Goal: Task Accomplishment & Management: Manage account settings

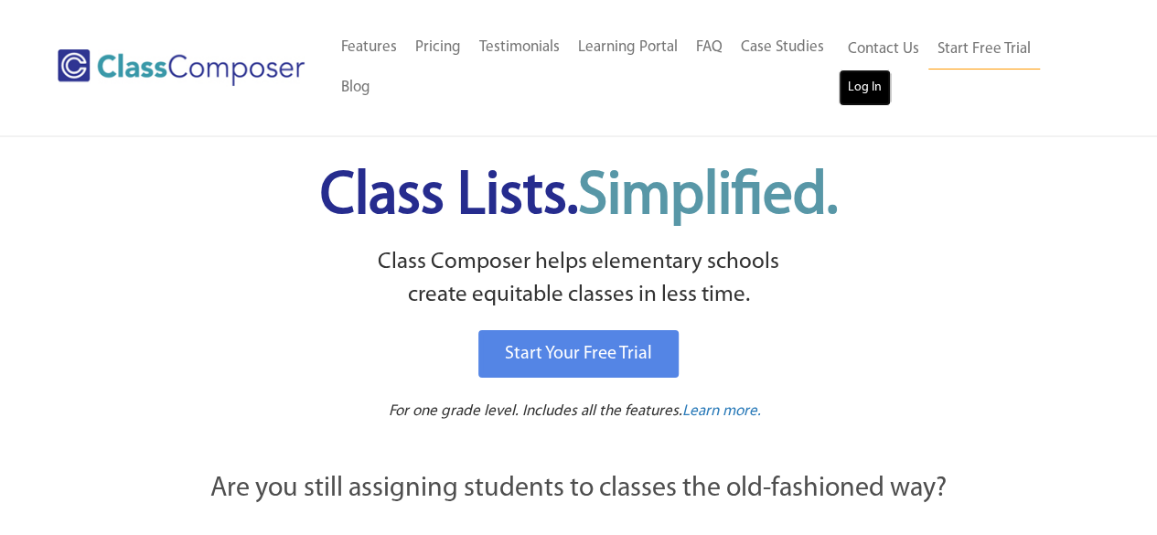
click at [872, 91] on link "Log In" at bounding box center [865, 88] width 52 height 37
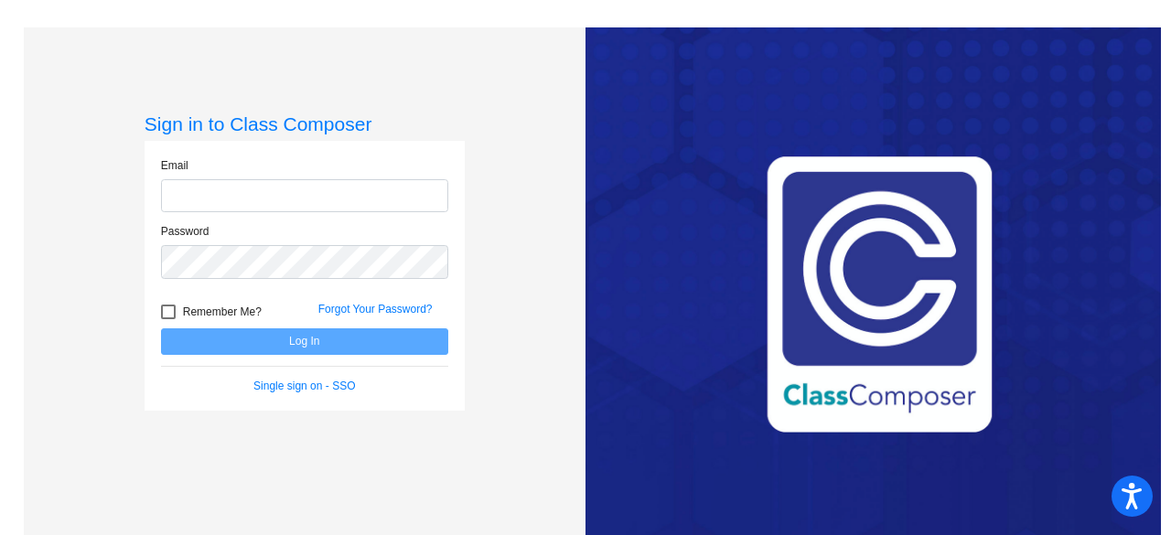
click at [315, 204] on input "email" at bounding box center [304, 196] width 287 height 34
type input "[EMAIL_ADDRESS][DOMAIN_NAME]"
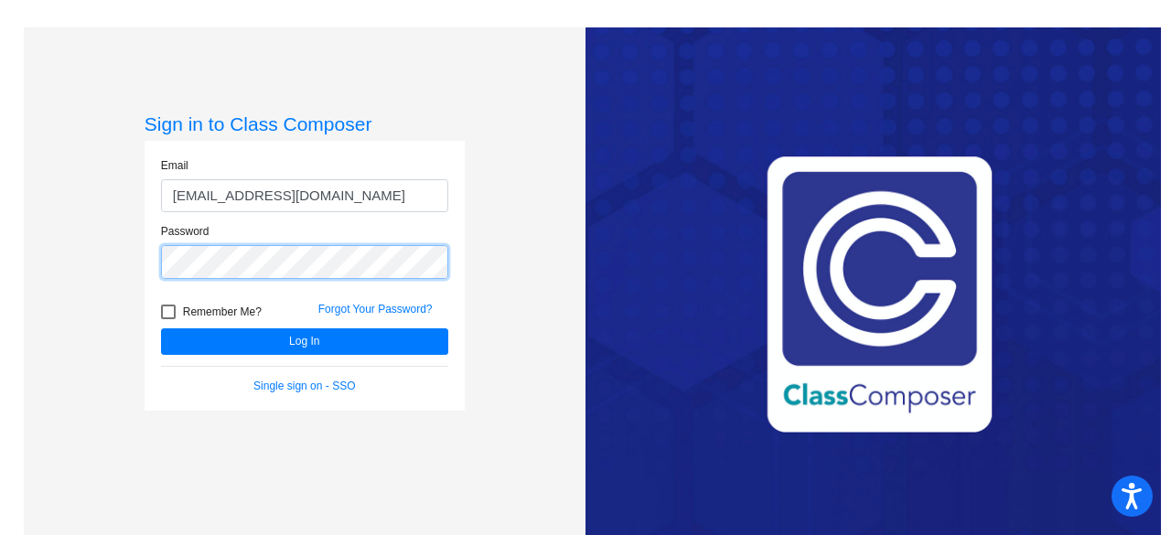
click at [161, 328] on button "Log In" at bounding box center [304, 341] width 287 height 27
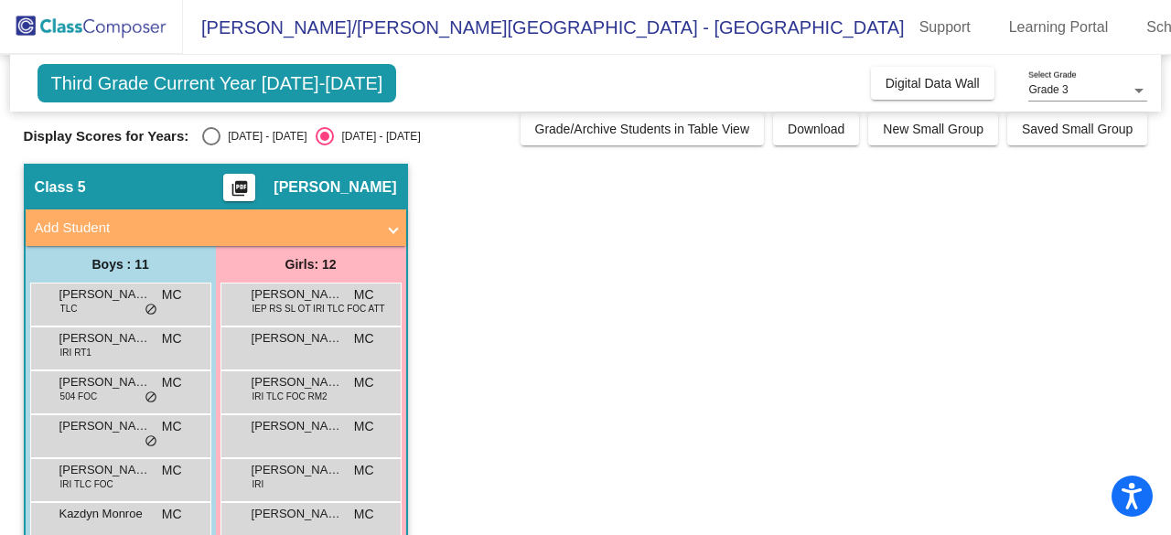
scroll to position [7, 0]
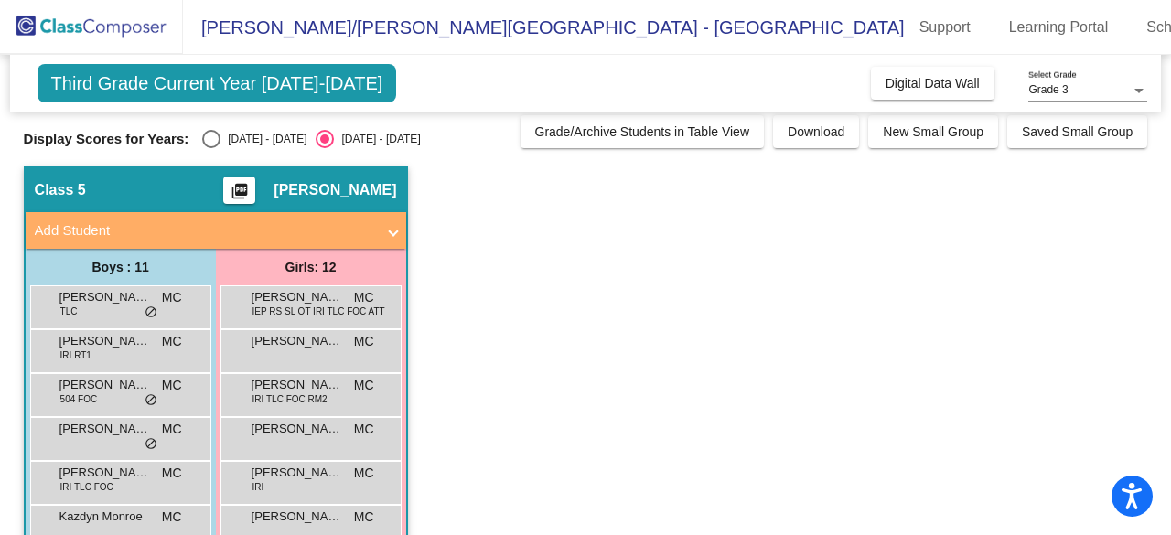
click at [221, 140] on div "[DATE] - [DATE]" at bounding box center [263, 139] width 86 height 16
click at [211, 148] on input "[DATE] - [DATE]" at bounding box center [210, 148] width 1 height 1
radio input "true"
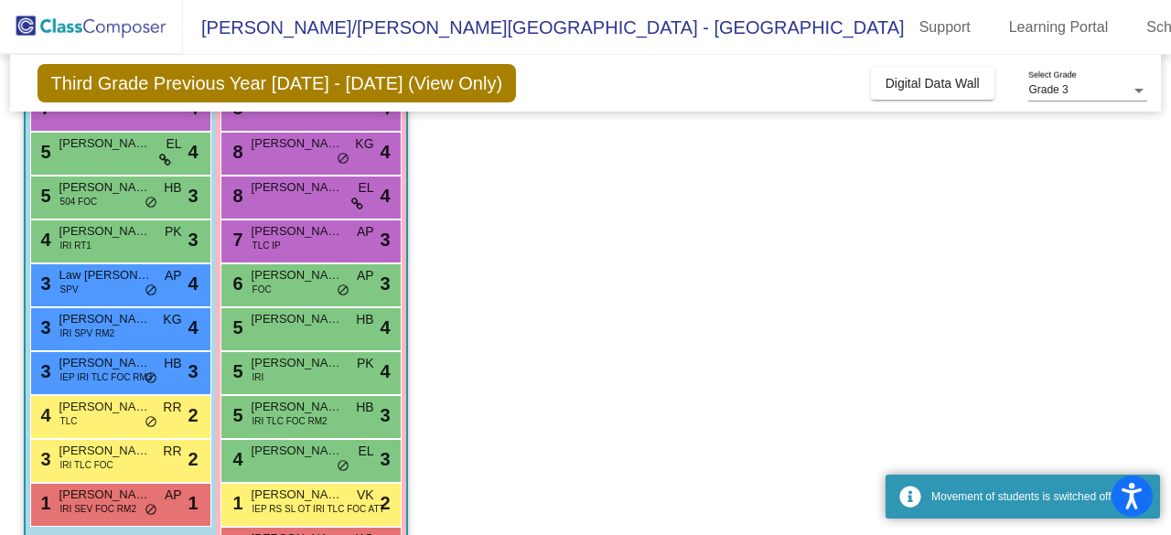
scroll to position [313, 0]
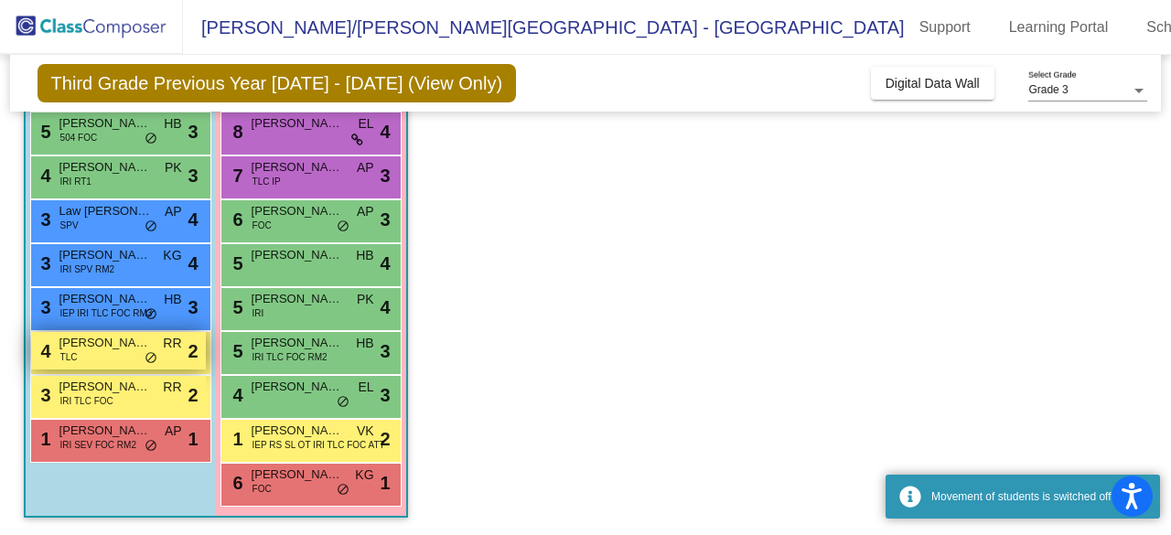
click at [113, 343] on span "[PERSON_NAME]" at bounding box center [104, 343] width 91 height 18
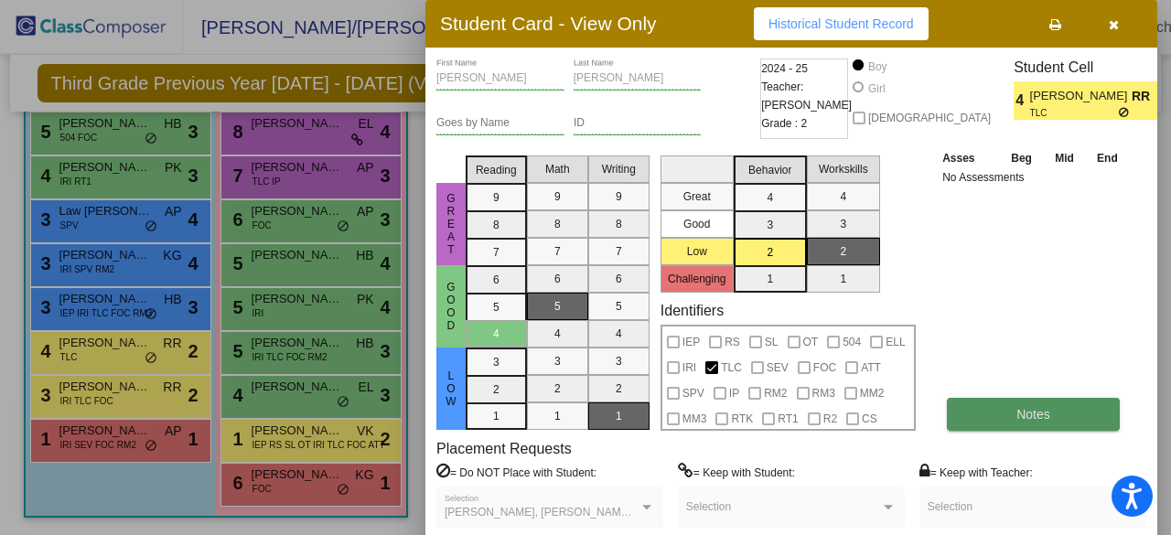
click at [1047, 409] on span "Notes" at bounding box center [1033, 414] width 34 height 15
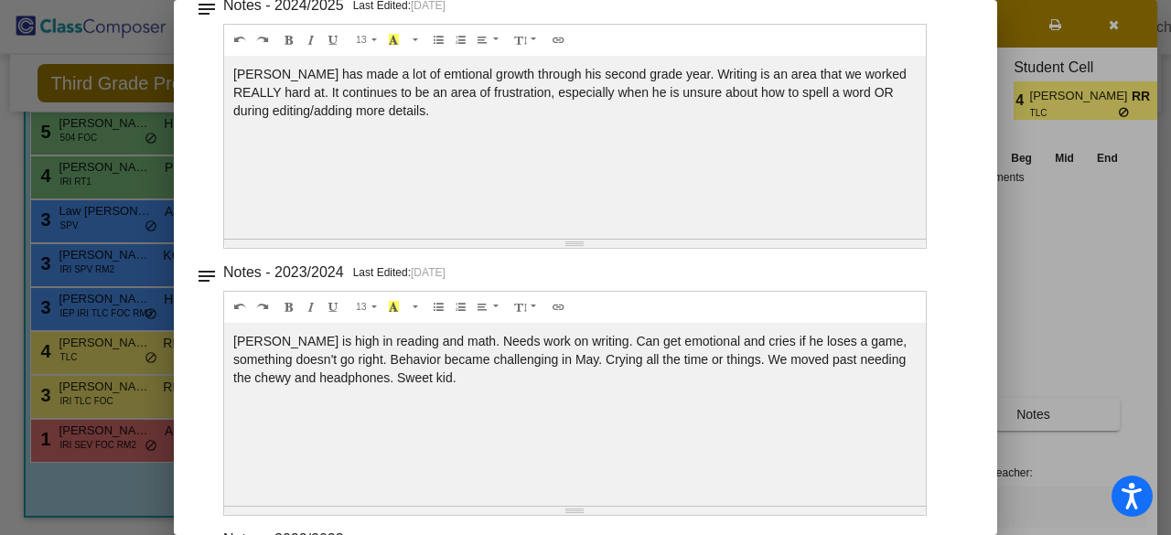
scroll to position [0, 0]
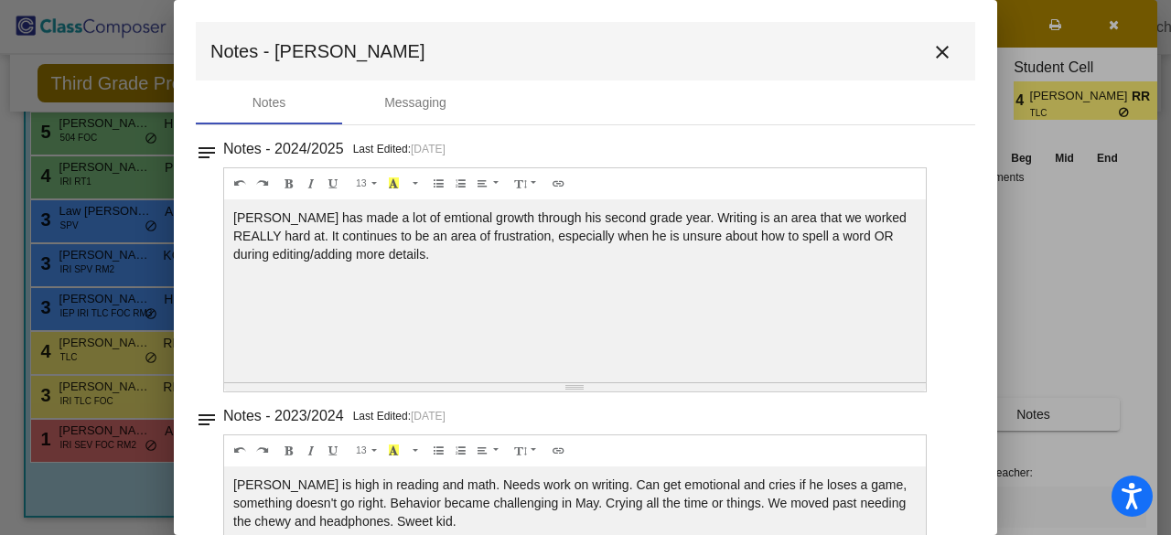
click at [931, 59] on mat-icon "close" at bounding box center [942, 52] width 22 height 22
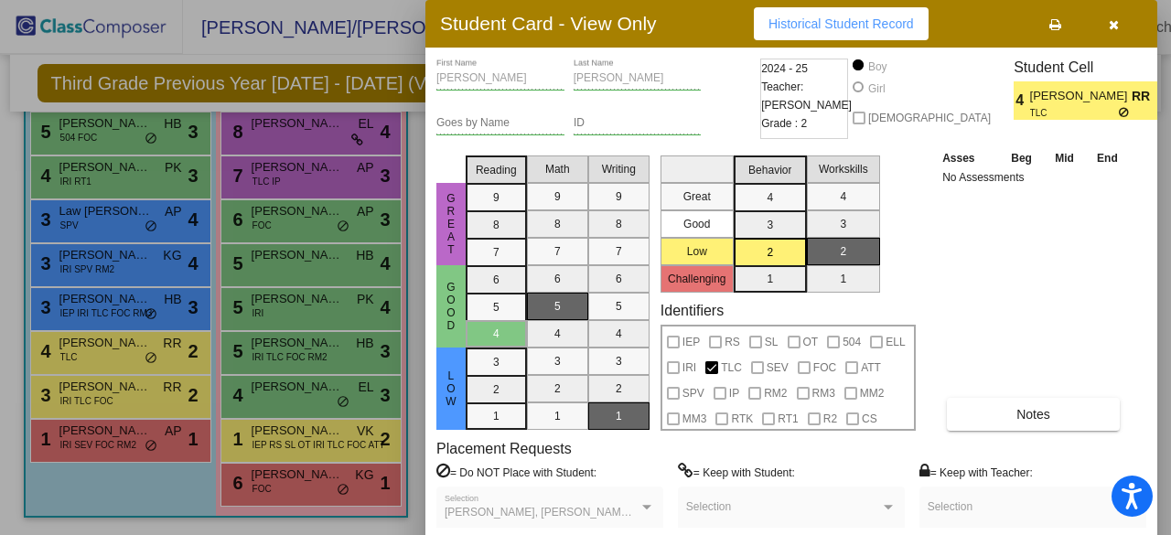
click at [110, 488] on div at bounding box center [585, 267] width 1171 height 535
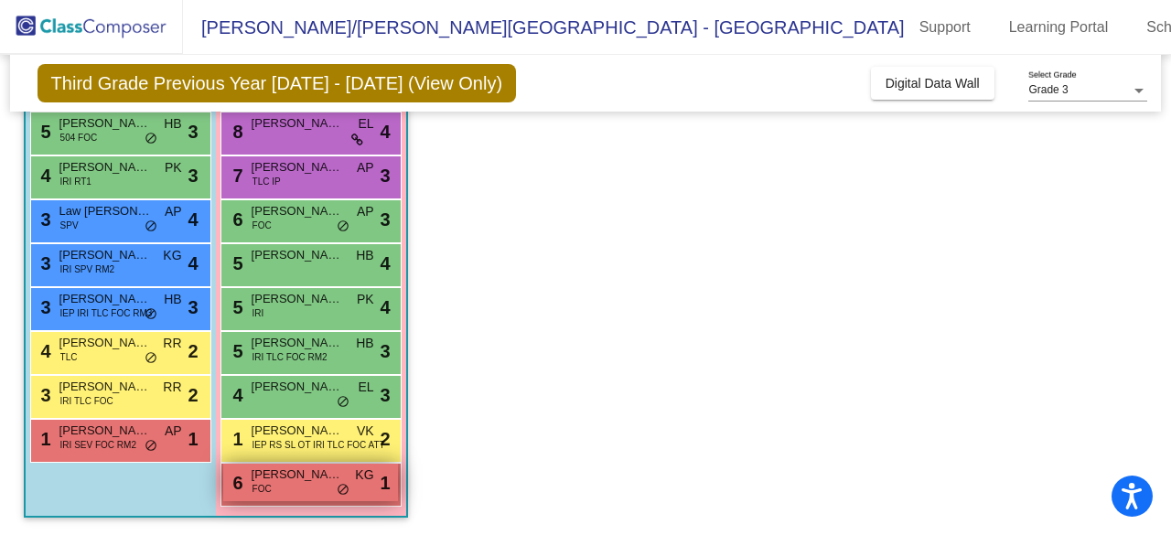
click at [270, 484] on span "FOC" at bounding box center [261, 489] width 19 height 14
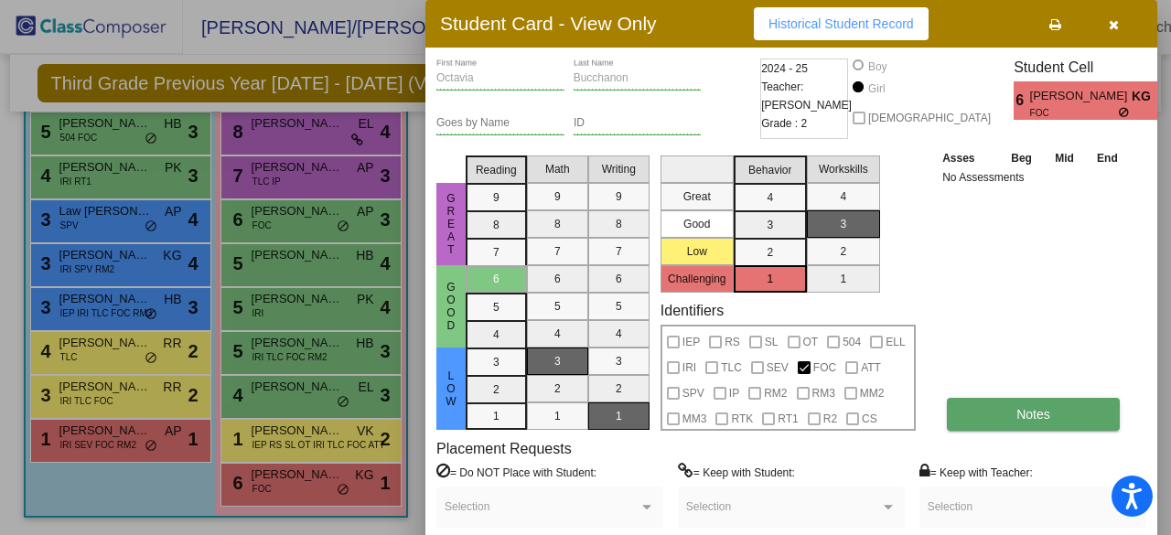
click at [1049, 426] on button "Notes" at bounding box center [1033, 414] width 173 height 33
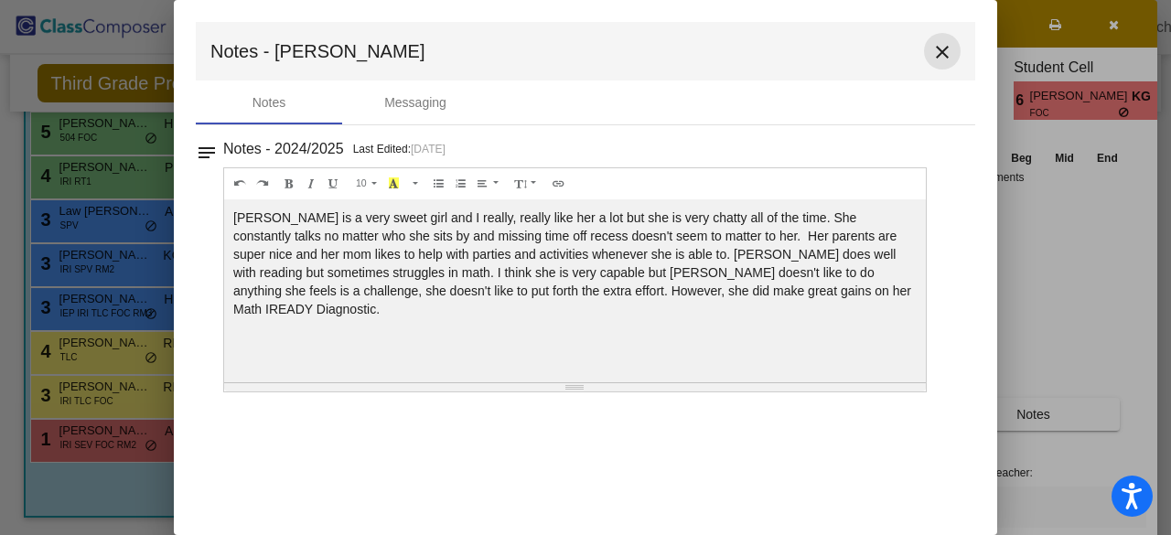
click at [947, 58] on mat-icon "close" at bounding box center [942, 52] width 22 height 22
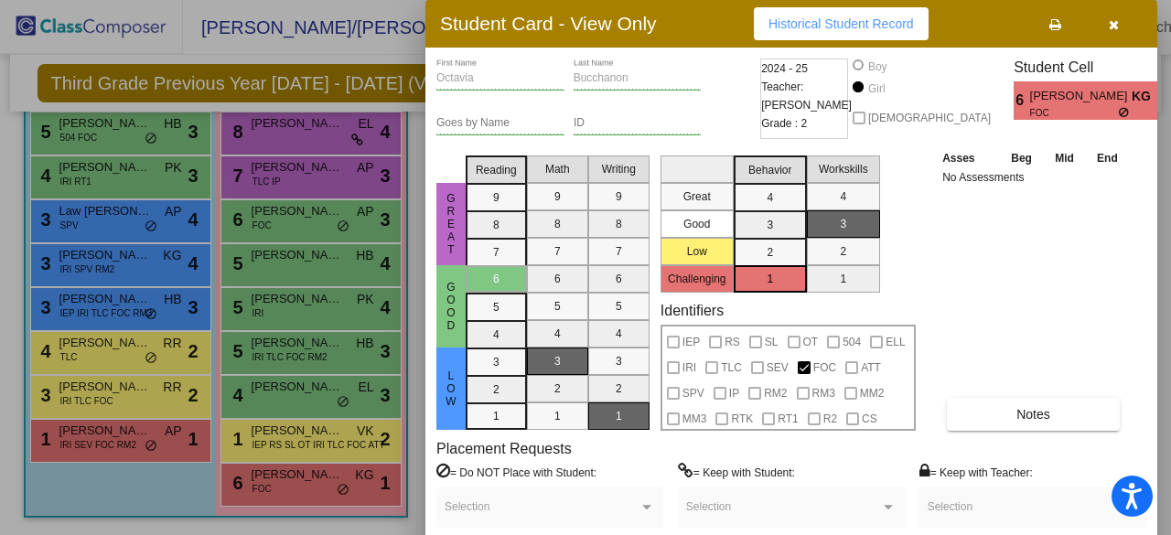
click at [1107, 26] on button "button" at bounding box center [1113, 23] width 59 height 33
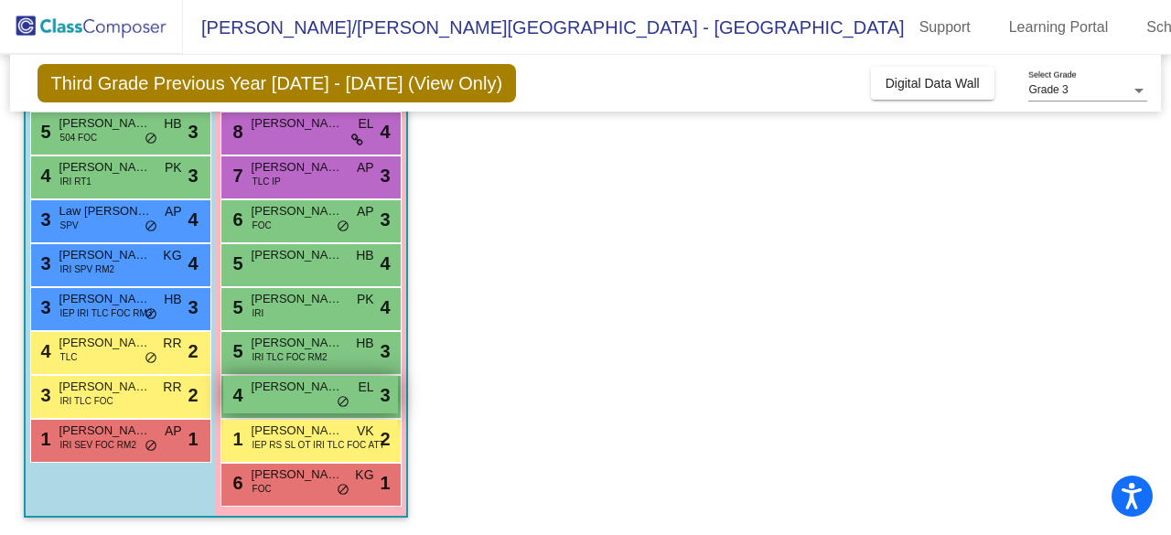
click at [306, 389] on span "[PERSON_NAME]" at bounding box center [297, 387] width 91 height 18
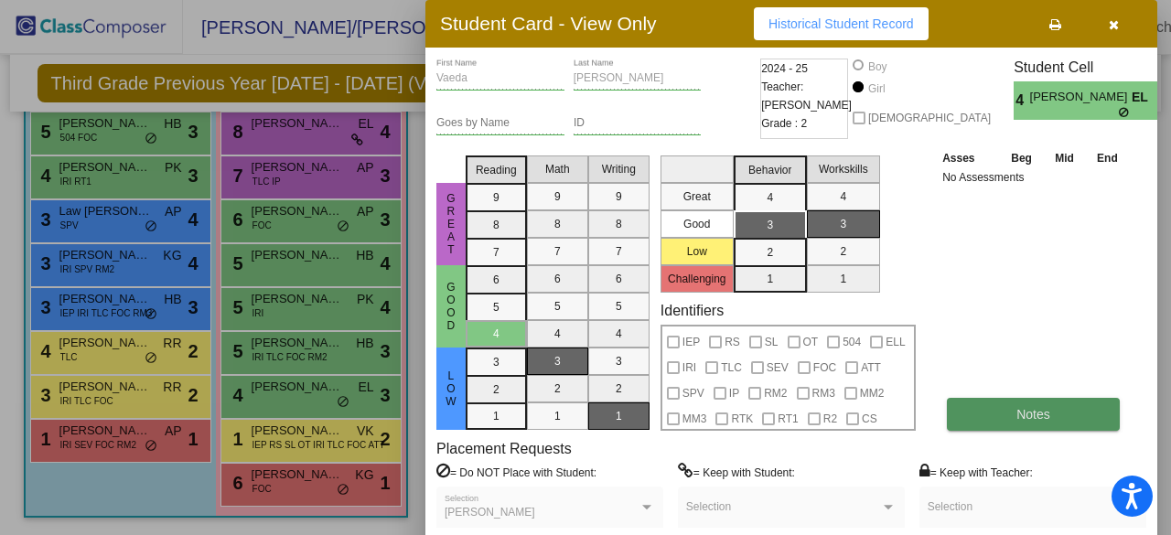
click at [973, 429] on button "Notes" at bounding box center [1033, 414] width 173 height 33
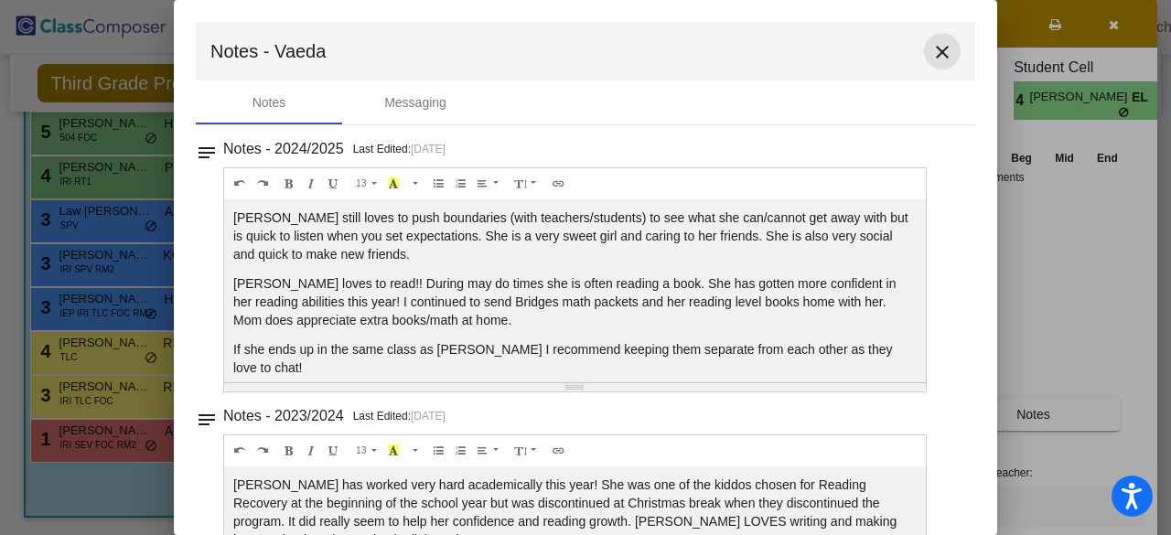
click at [937, 47] on mat-icon "close" at bounding box center [942, 52] width 22 height 22
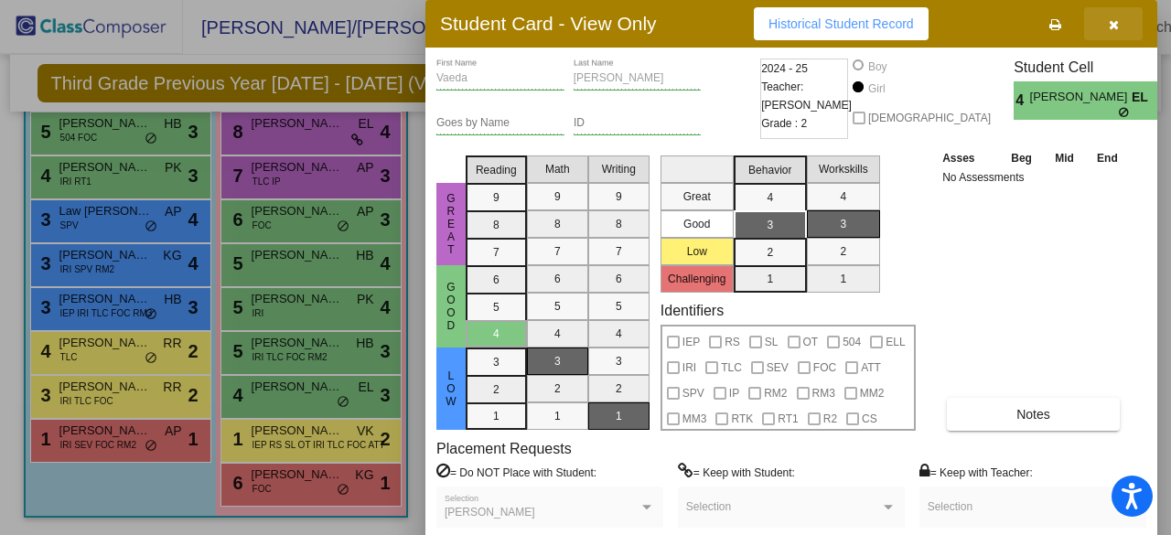
click at [1122, 23] on button "button" at bounding box center [1113, 23] width 59 height 33
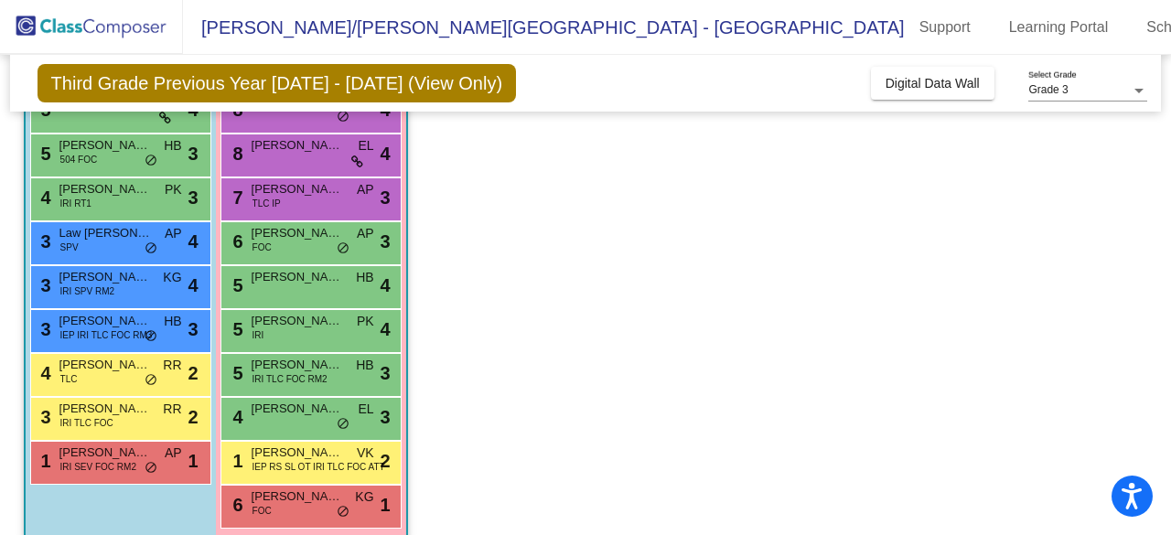
scroll to position [298, 0]
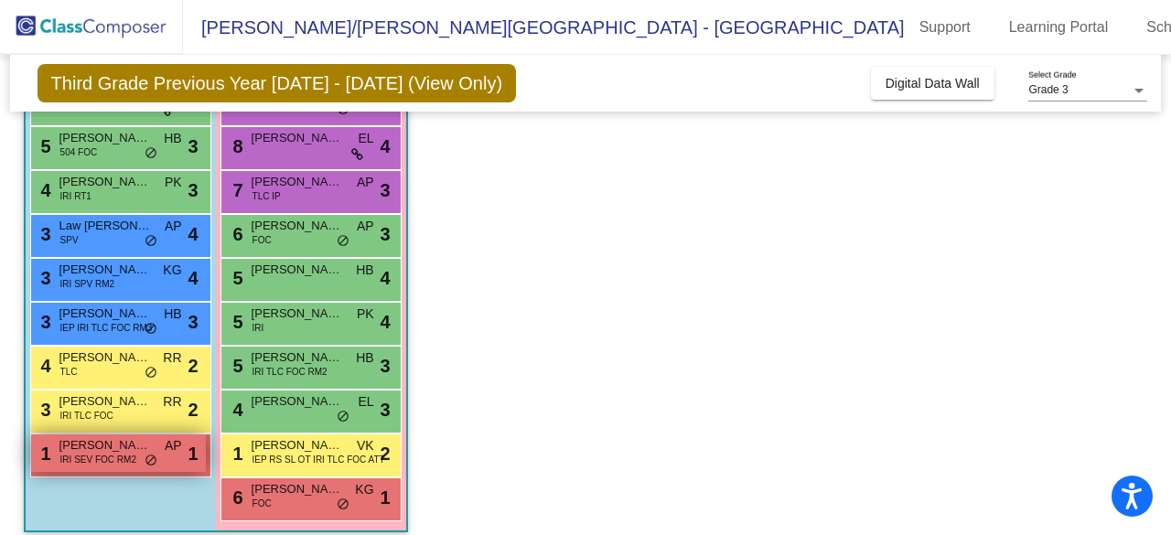
click at [114, 455] on span "IRI SEV FOC RM2" at bounding box center [98, 460] width 76 height 14
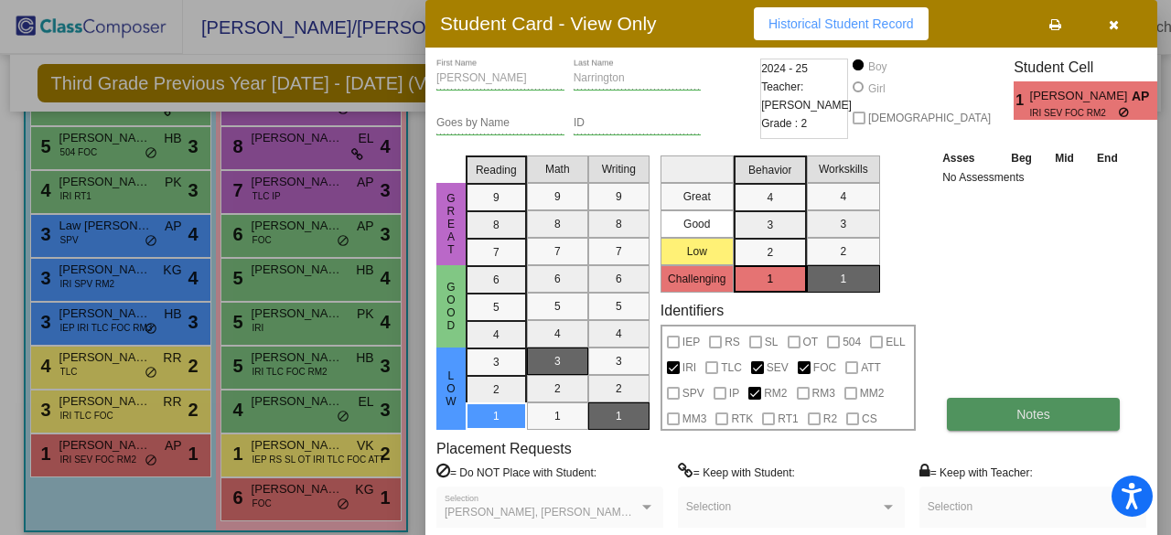
click at [1010, 424] on button "Notes" at bounding box center [1033, 414] width 173 height 33
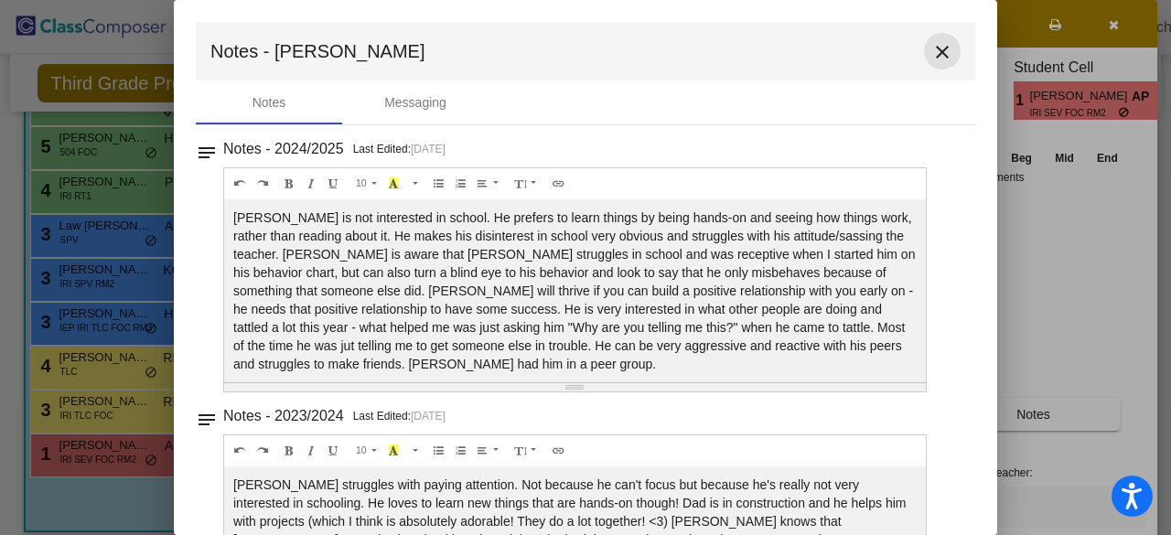
click at [933, 56] on mat-icon "close" at bounding box center [942, 52] width 22 height 22
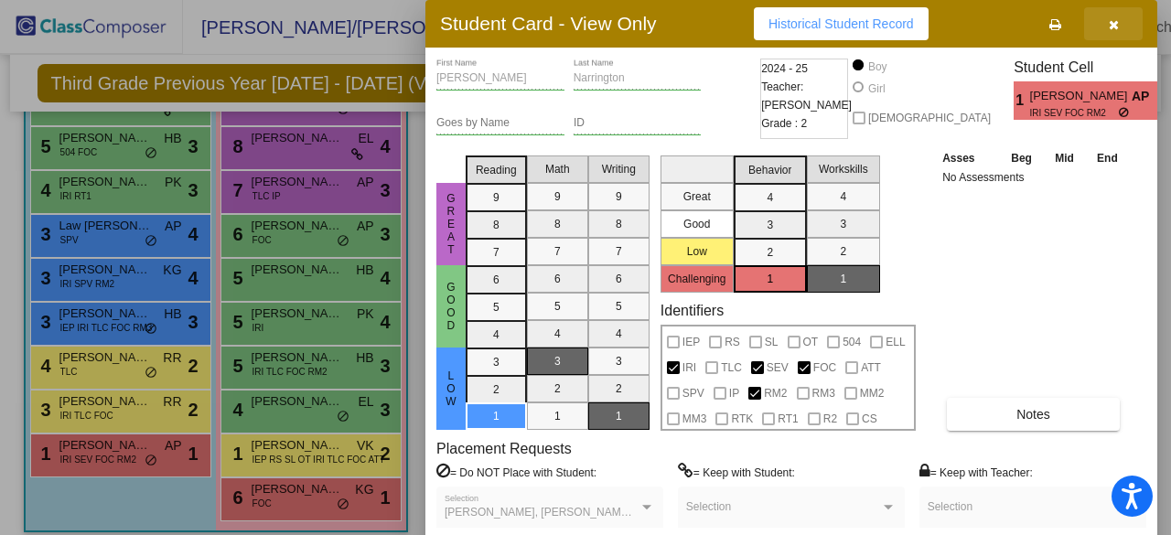
click at [1111, 26] on icon "button" at bounding box center [1114, 24] width 10 height 13
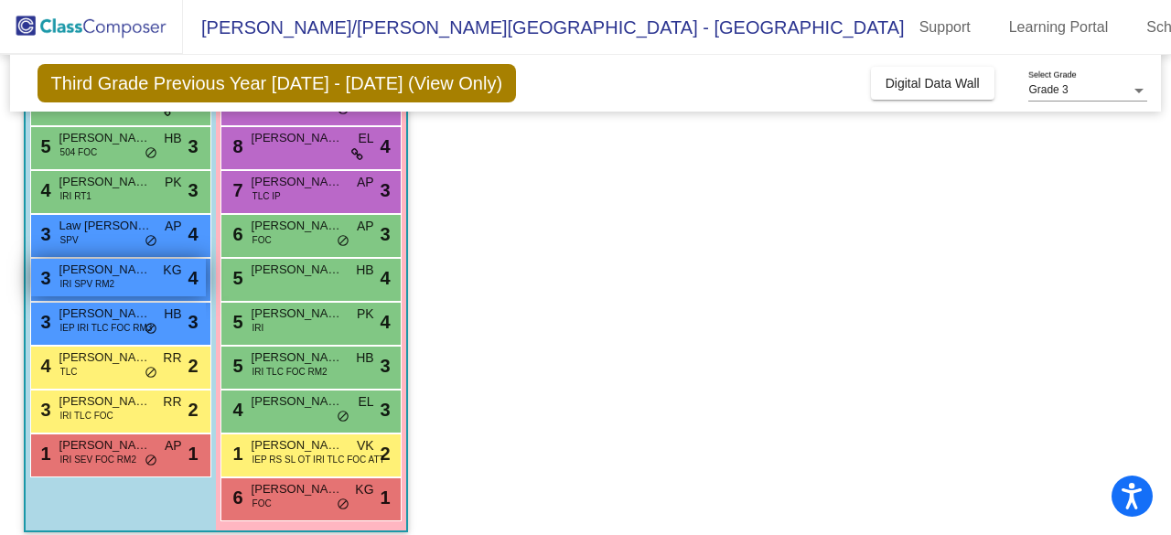
click at [146, 274] on span "[PERSON_NAME]" at bounding box center [104, 270] width 91 height 18
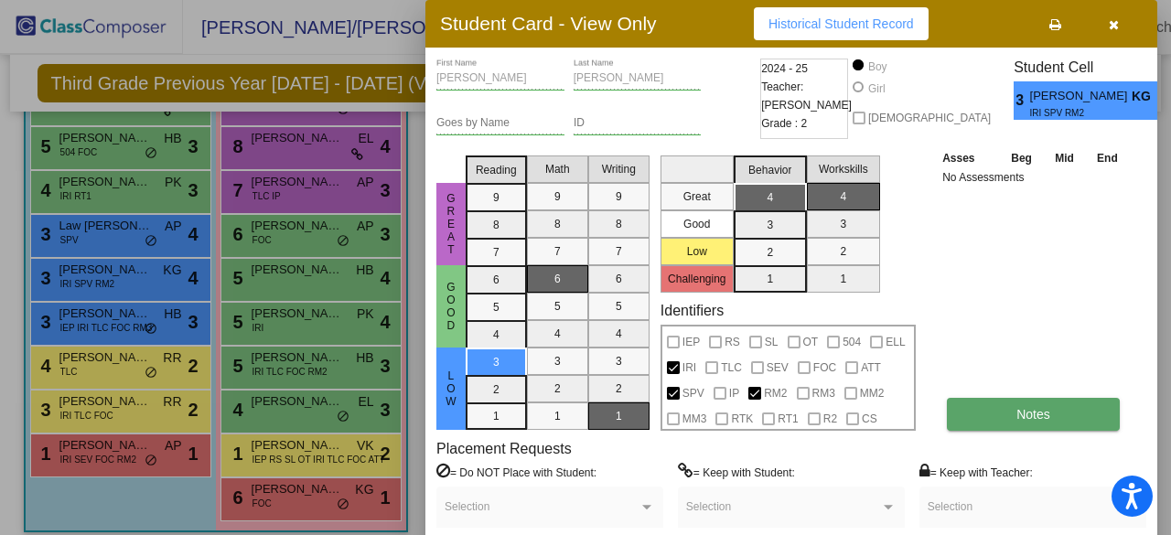
click at [1100, 420] on button "Notes" at bounding box center [1033, 414] width 173 height 33
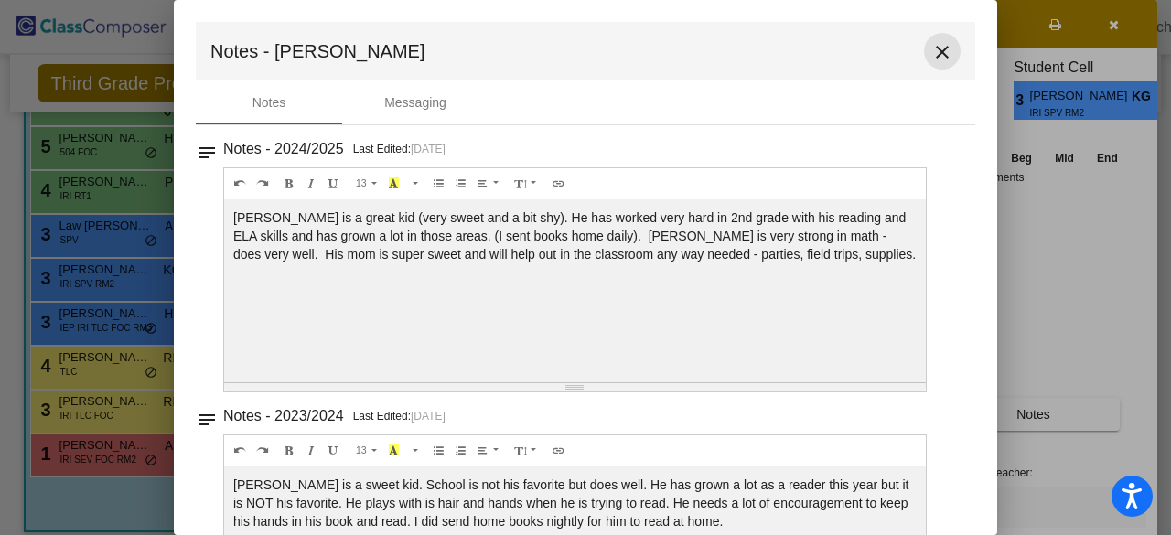
click at [940, 45] on mat-icon "close" at bounding box center [942, 52] width 22 height 22
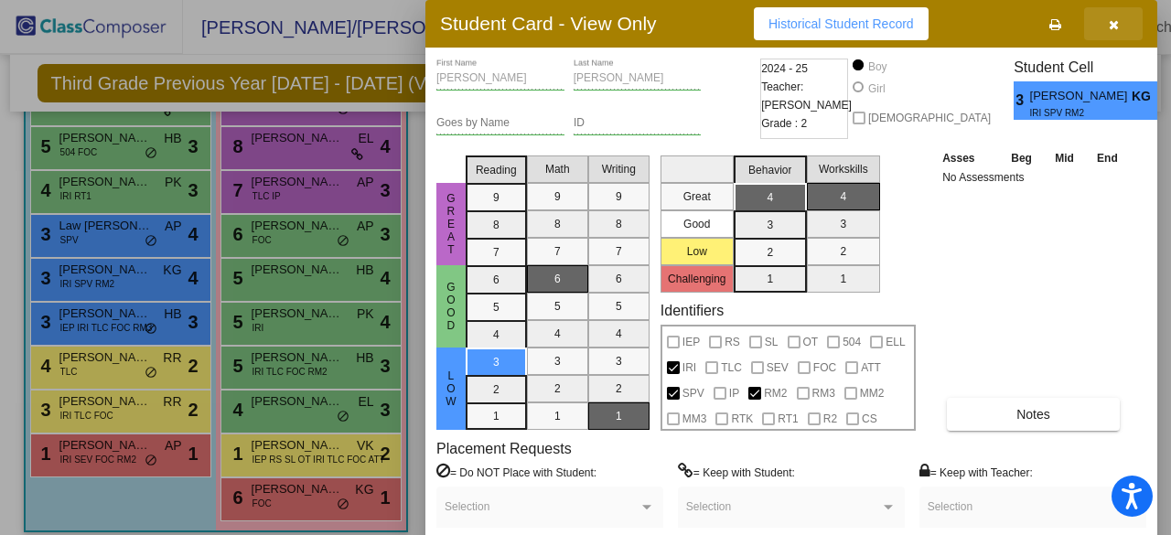
click at [1116, 18] on icon "button" at bounding box center [1114, 24] width 10 height 13
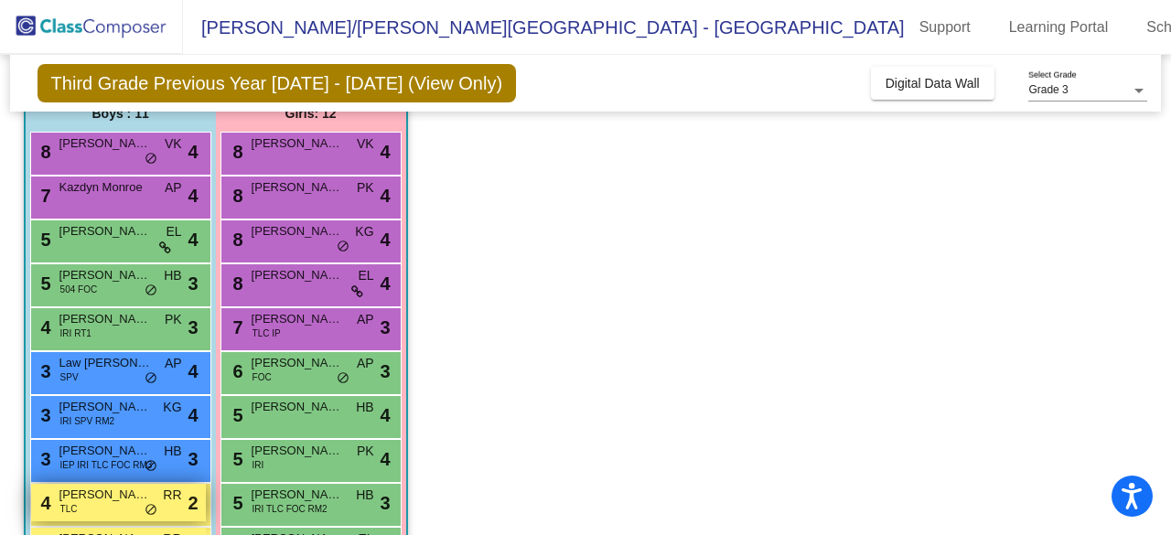
scroll to position [159, 0]
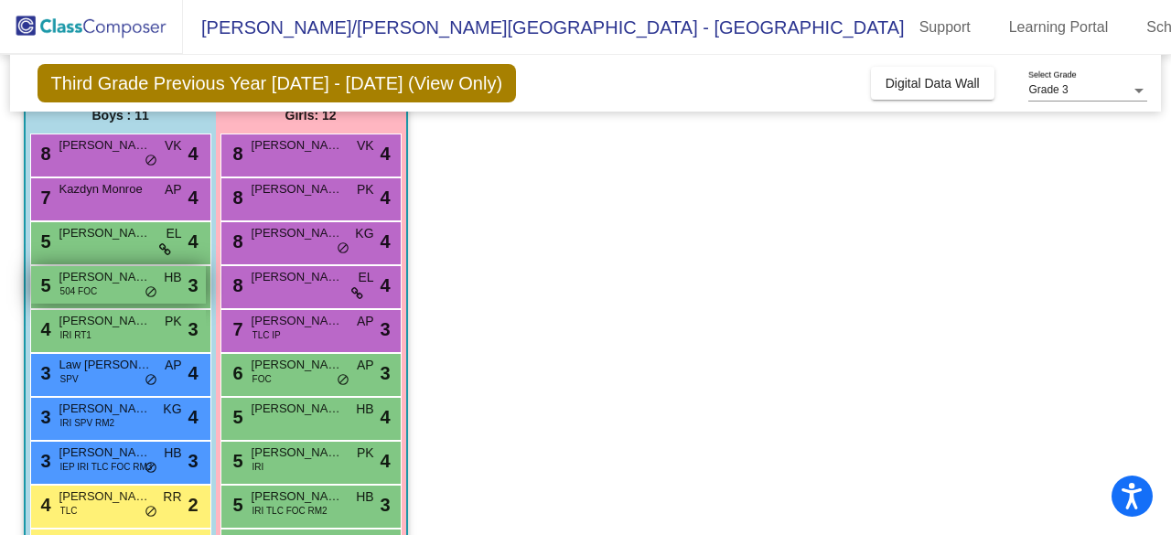
click at [97, 292] on div "5 [PERSON_NAME] 504 FOC HB lock do_not_disturb_alt 3" at bounding box center [118, 285] width 175 height 38
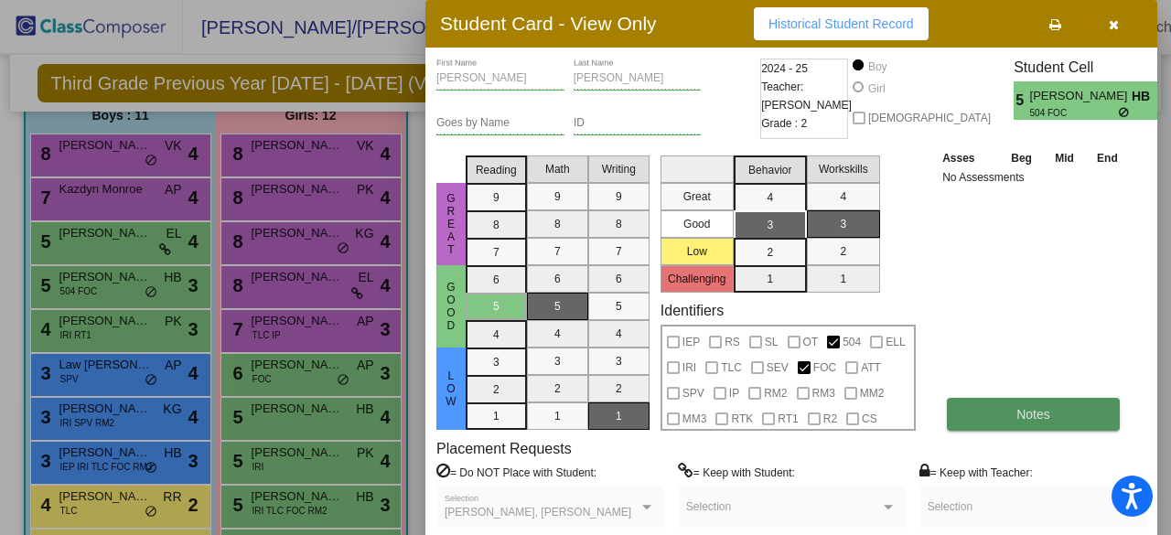
click at [1079, 407] on button "Notes" at bounding box center [1033, 414] width 173 height 33
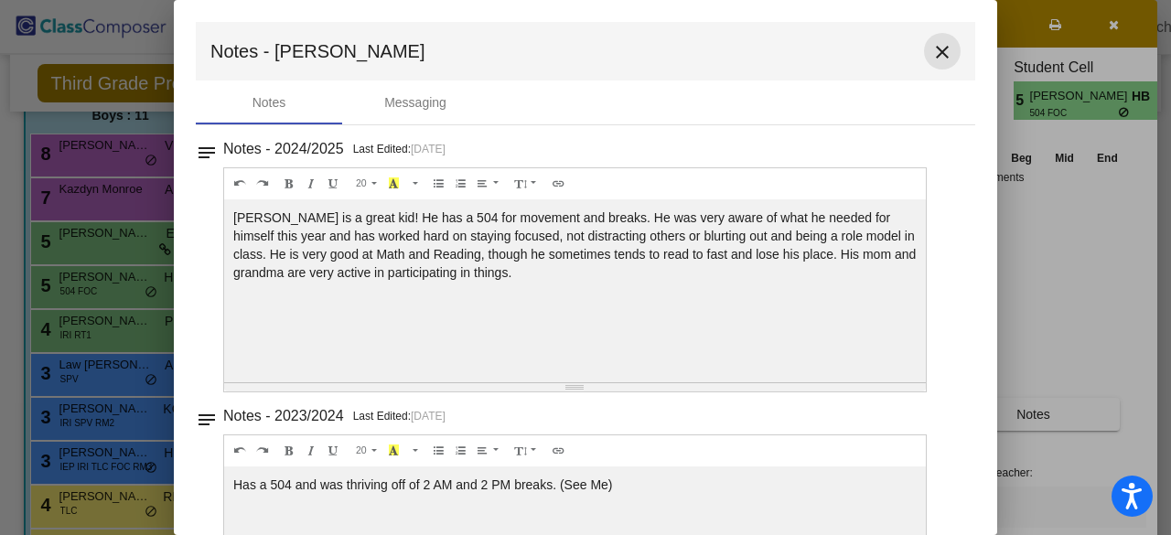
click at [939, 50] on mat-icon "close" at bounding box center [942, 52] width 22 height 22
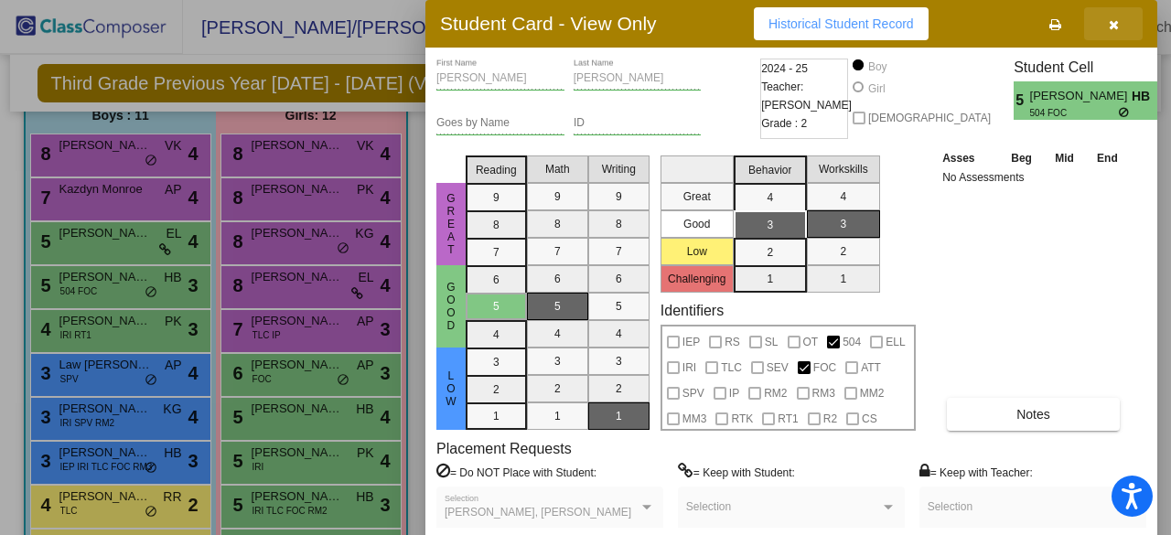
click at [1111, 25] on icon "button" at bounding box center [1114, 24] width 10 height 13
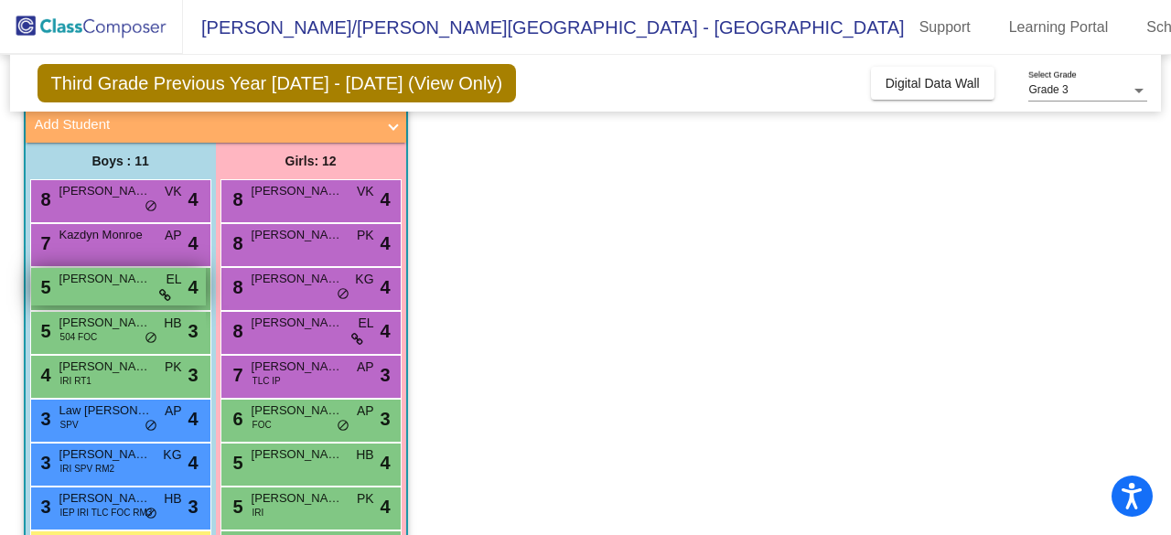
scroll to position [106, 0]
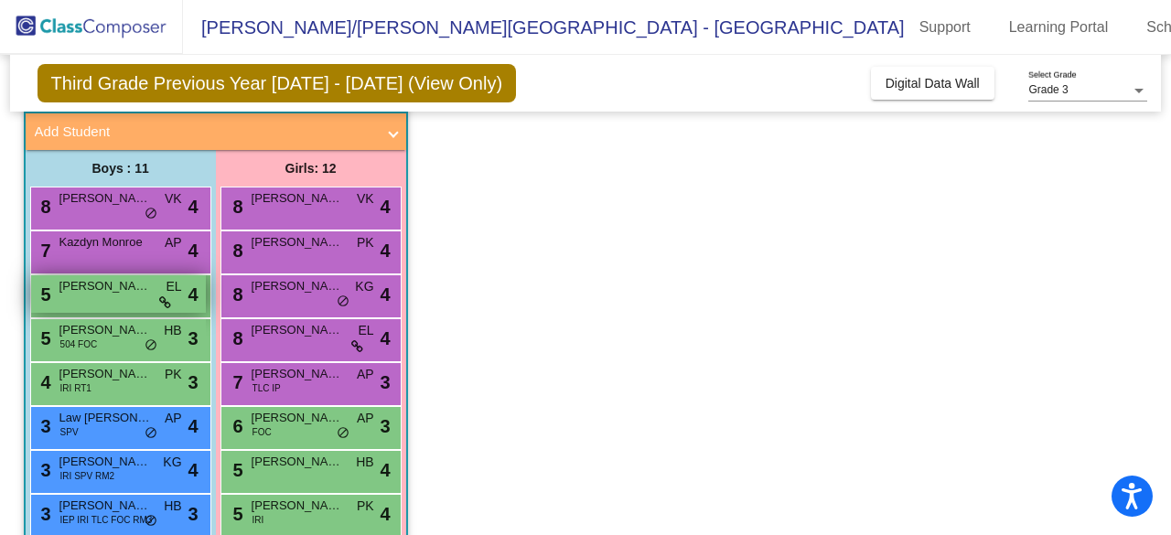
click at [148, 249] on span "Kazdyn Monroe" at bounding box center [104, 242] width 91 height 18
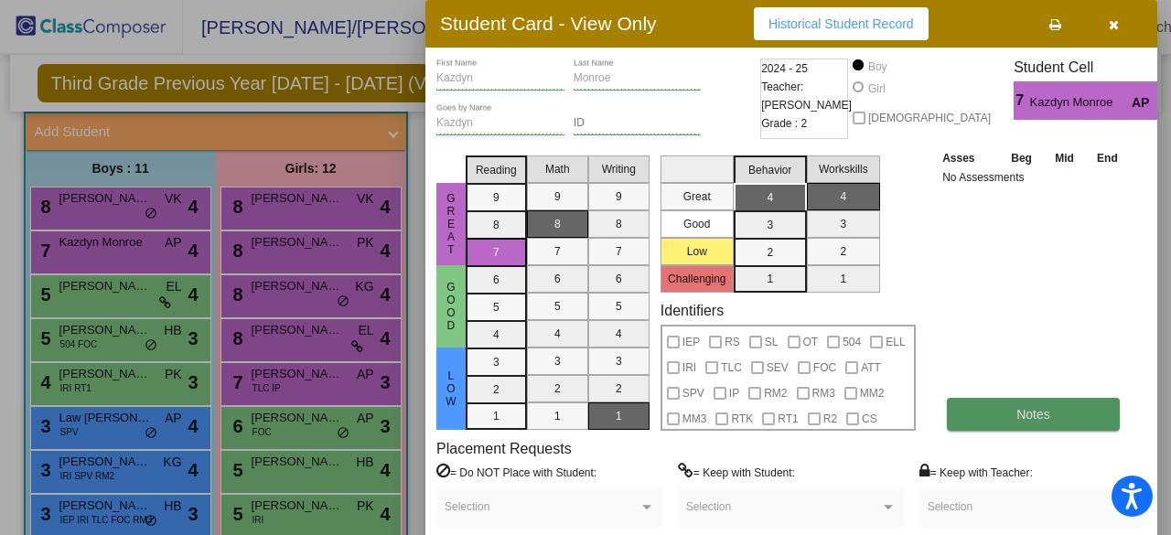
click at [1034, 420] on span "Notes" at bounding box center [1033, 414] width 34 height 15
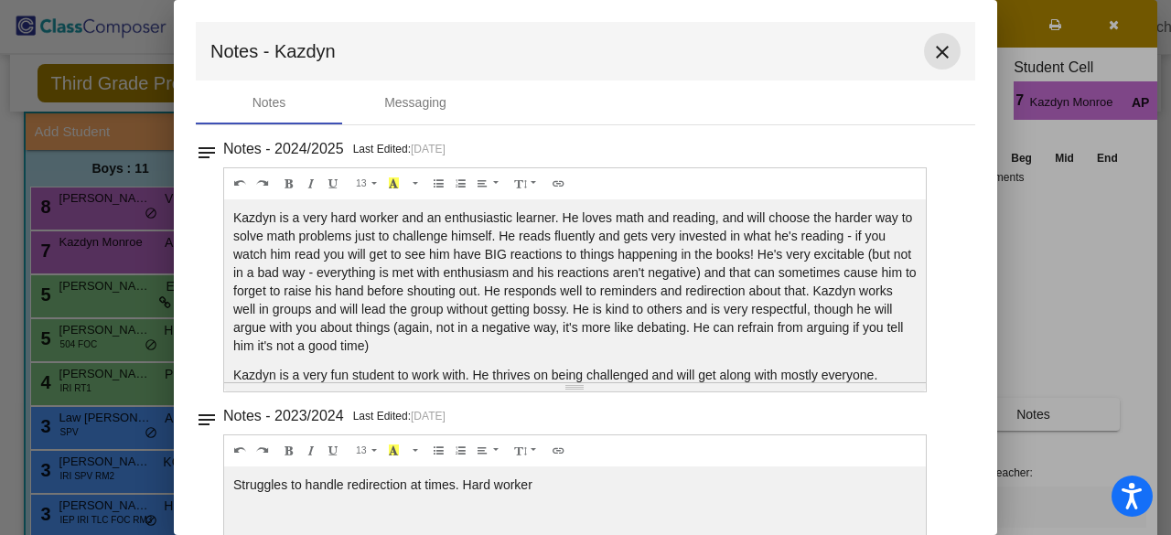
click at [939, 48] on mat-icon "close" at bounding box center [942, 52] width 22 height 22
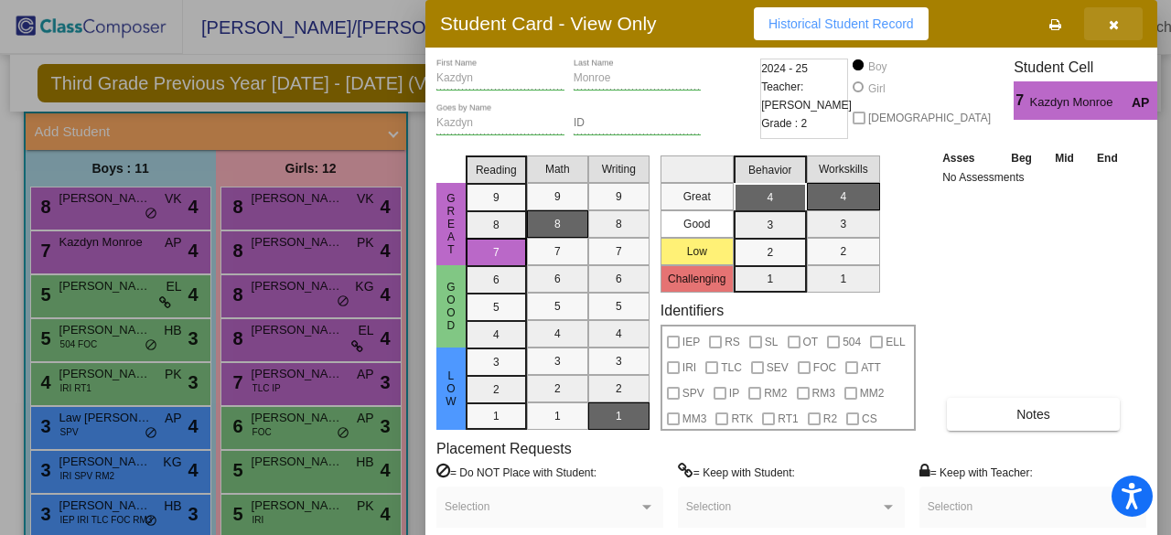
click at [1111, 39] on button "button" at bounding box center [1113, 23] width 59 height 33
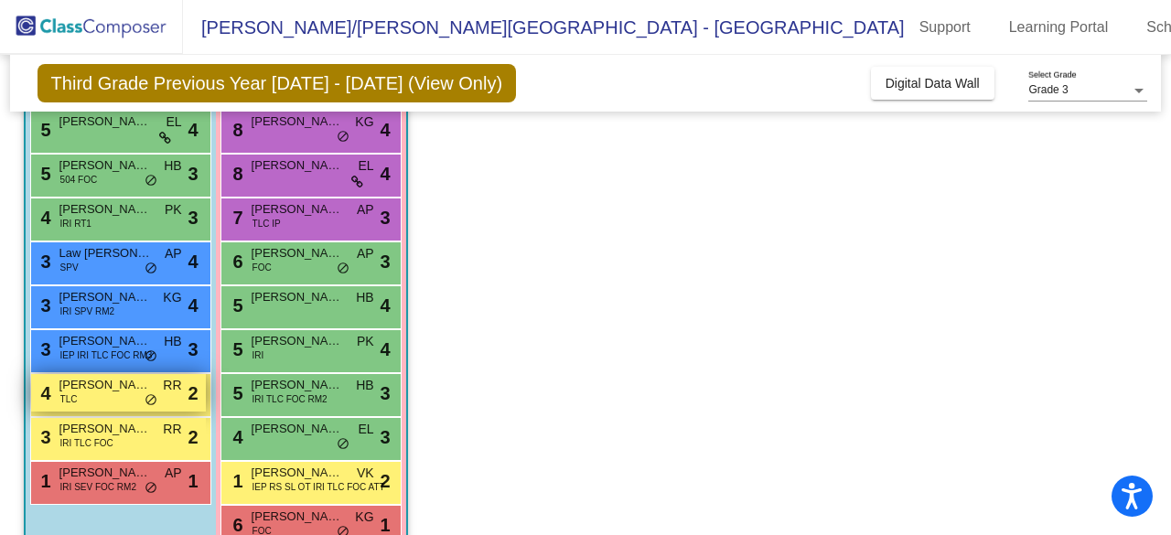
scroll to position [273, 0]
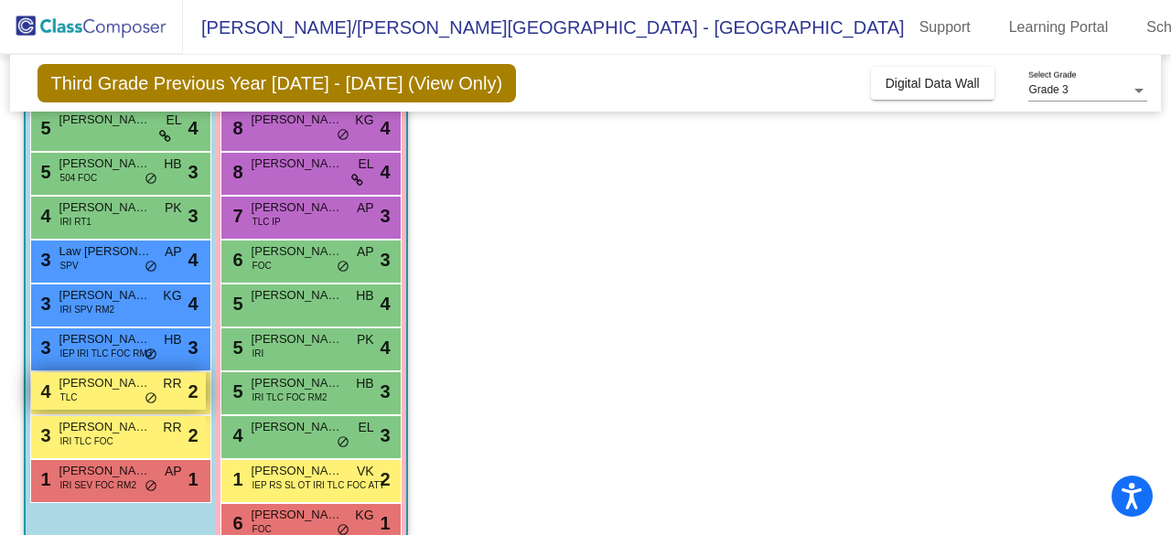
click at [113, 392] on div "4 [PERSON_NAME] TLC RR lock do_not_disturb_alt 2" at bounding box center [118, 391] width 175 height 38
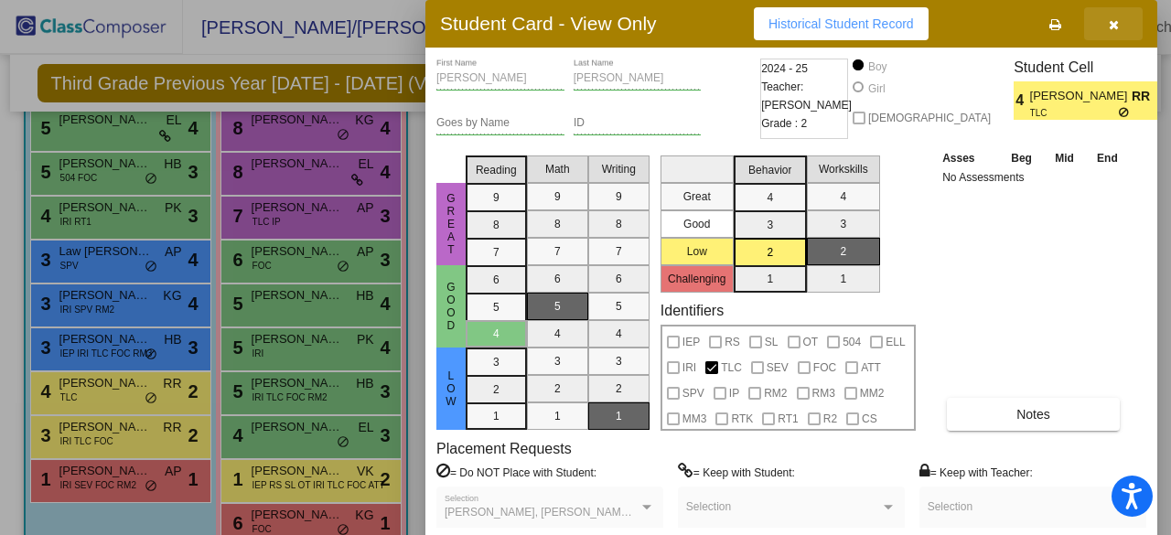
click at [1120, 19] on button "button" at bounding box center [1113, 23] width 59 height 33
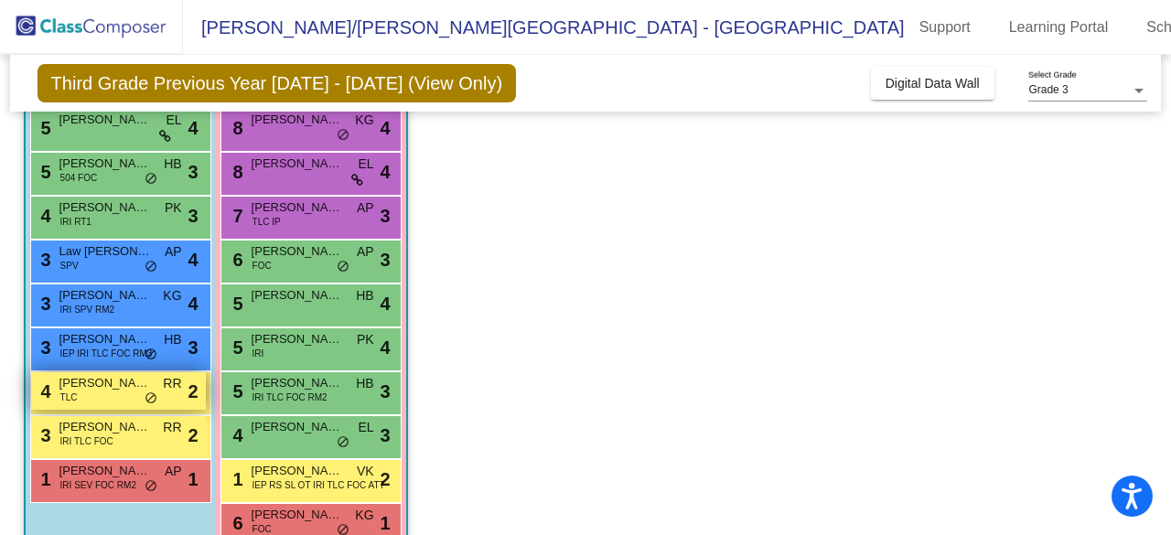
click at [111, 398] on div "4 [PERSON_NAME] TLC RR lock do_not_disturb_alt 2" at bounding box center [118, 391] width 175 height 38
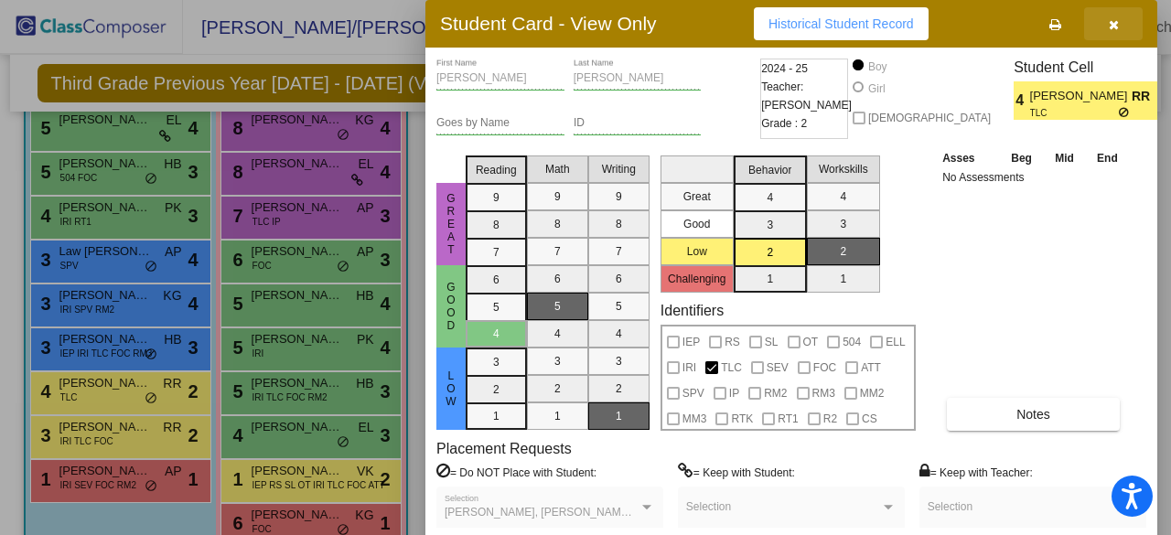
click at [1107, 26] on button "button" at bounding box center [1113, 23] width 59 height 33
